Goal: Information Seeking & Learning: Understand process/instructions

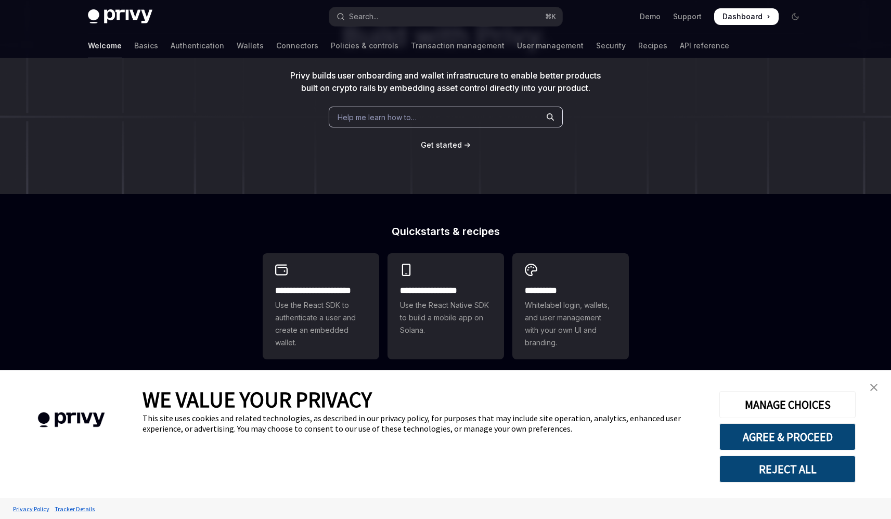
scroll to position [247, 0]
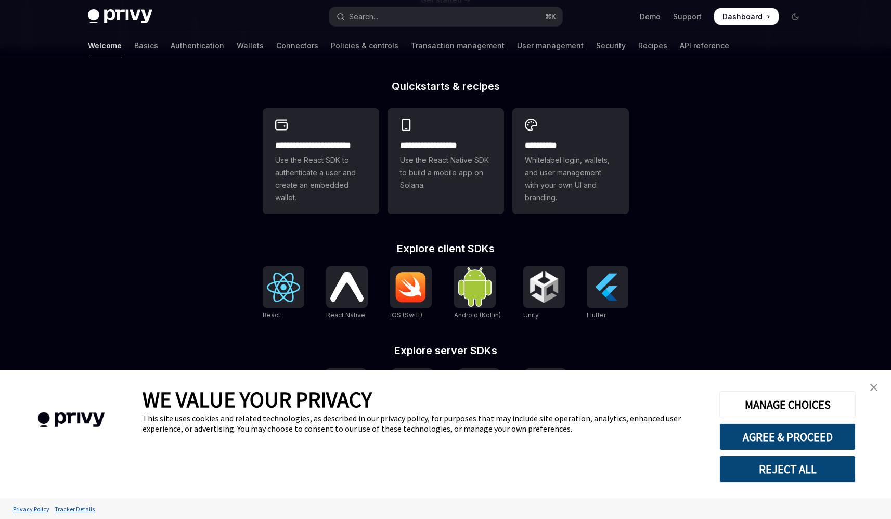
click at [878, 388] on link "close banner" at bounding box center [874, 387] width 21 height 21
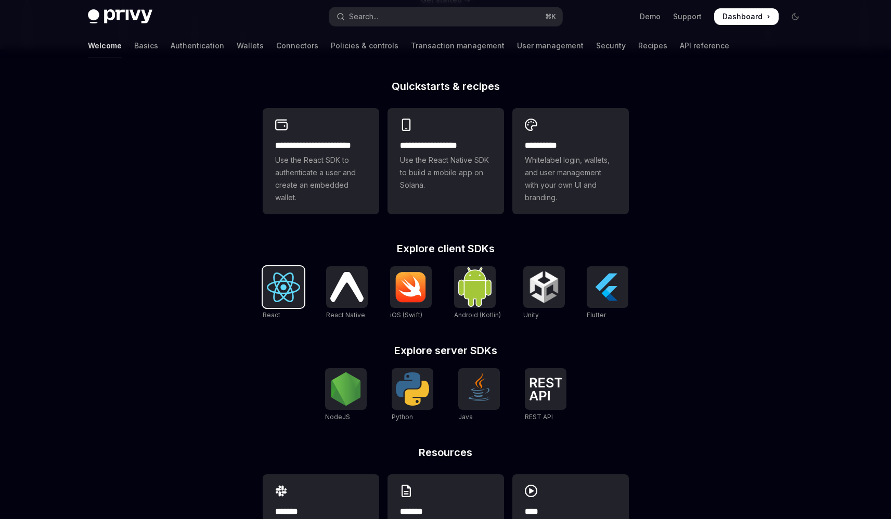
click at [273, 284] on img at bounding box center [283, 288] width 33 height 30
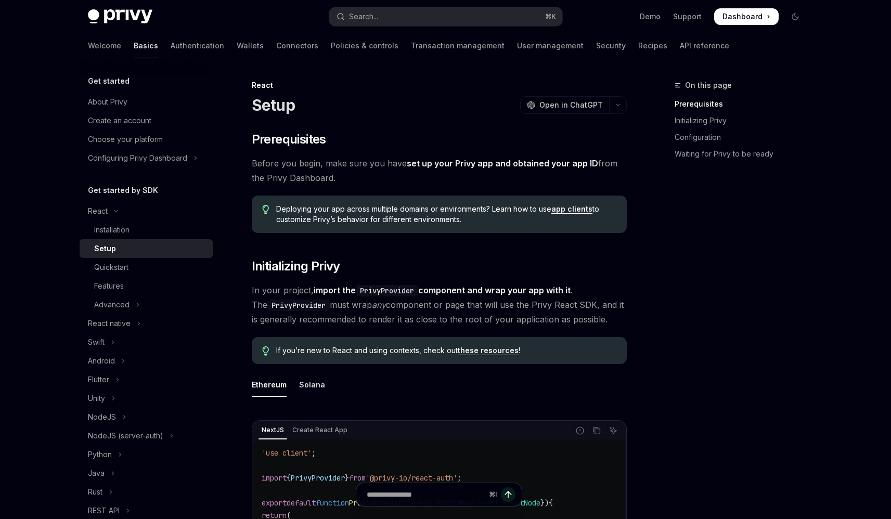
type textarea "*"
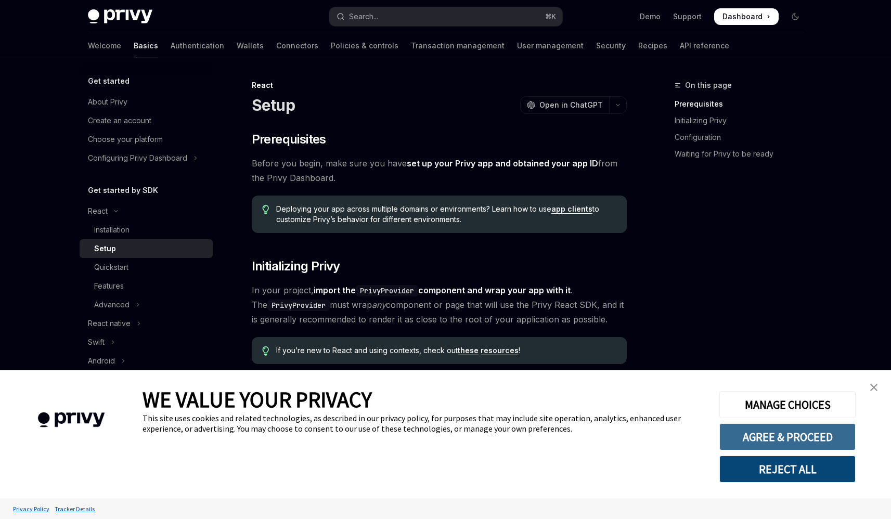
click at [784, 441] on button "AGREE & PROCEED" at bounding box center [787, 436] width 136 height 27
